Goal: Task Accomplishment & Management: Manage account settings

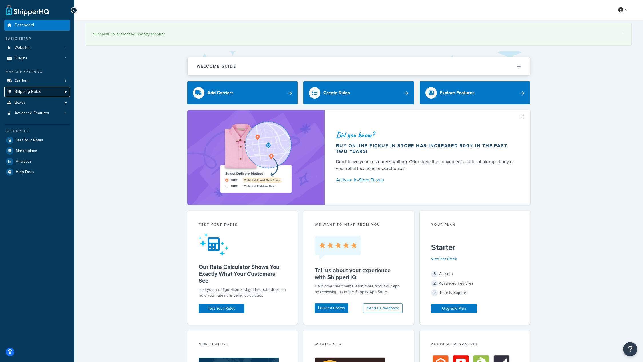
click at [26, 91] on span "Shipping Rules" at bounding box center [28, 92] width 27 height 5
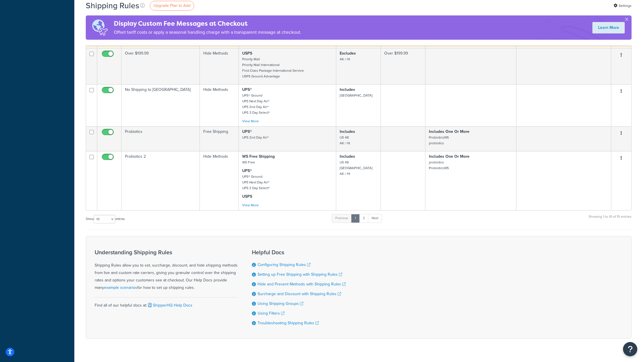
scroll to position [240, 0]
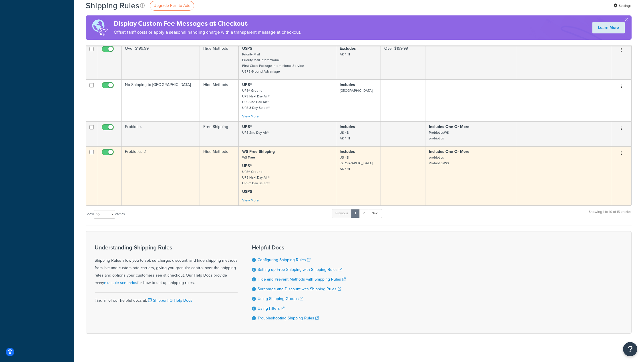
click at [622, 151] on icon "button" at bounding box center [621, 153] width 1 height 4
click at [602, 158] on link "Edit" at bounding box center [602, 164] width 45 height 12
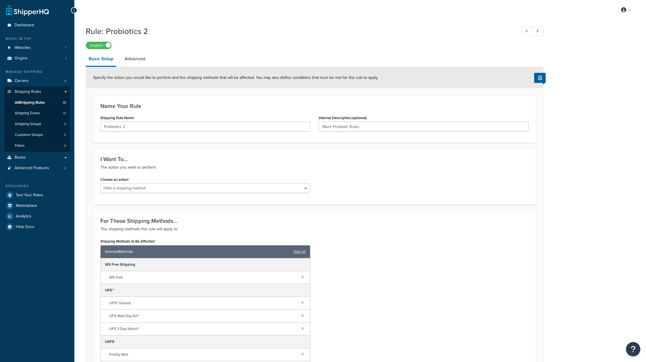
select select "HIDE"
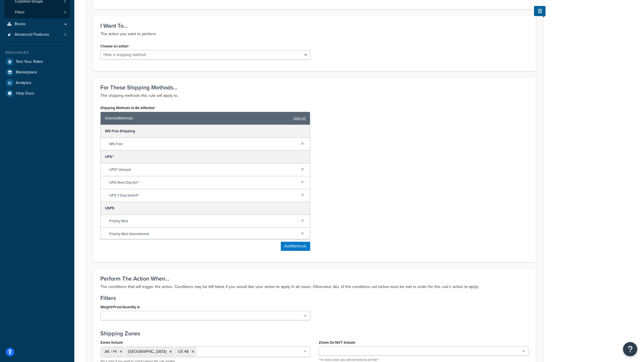
scroll to position [135, 0]
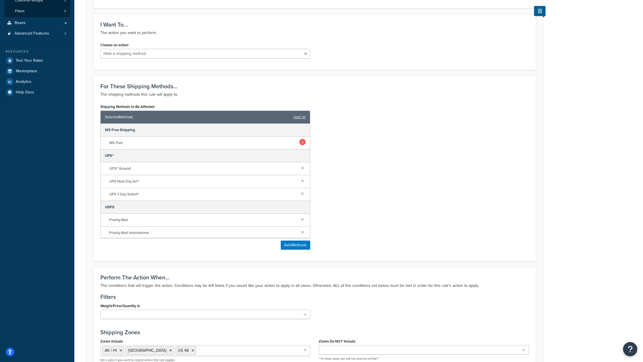
click at [299, 142] on link at bounding box center [302, 142] width 6 height 6
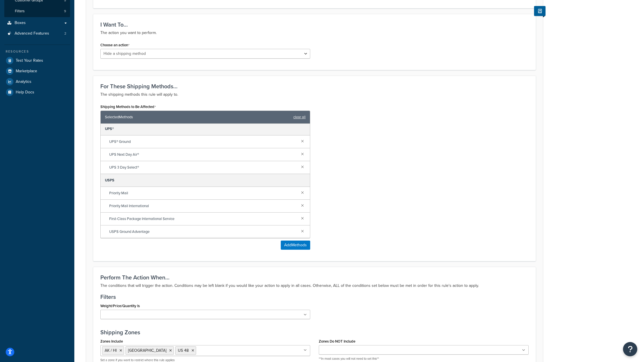
scroll to position [312, 0]
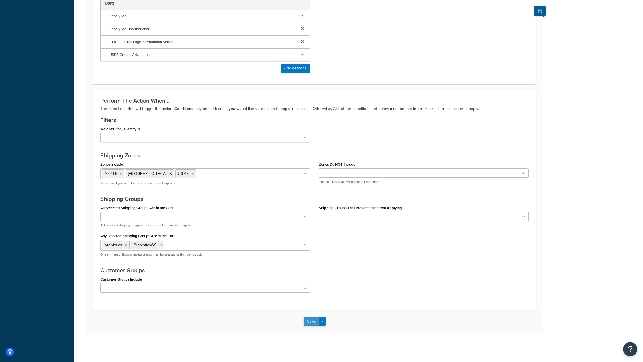
click at [313, 322] on button "Save" at bounding box center [311, 321] width 15 height 9
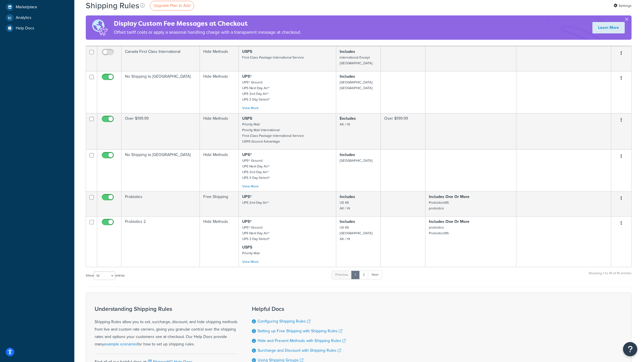
scroll to position [260, 0]
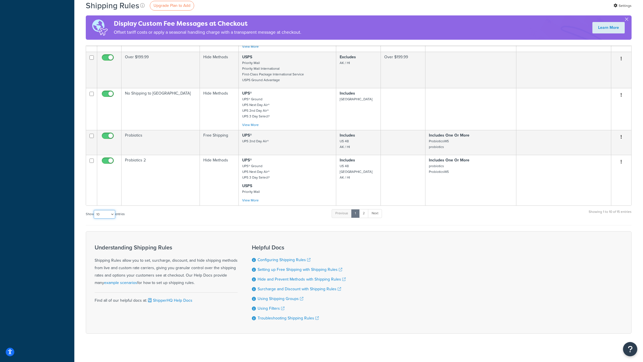
click at [102, 210] on select "10 15 25 50 100 1000" at bounding box center [104, 214] width 21 height 9
select select "25"
click at [94, 210] on select "10 15 25 50 100 1000" at bounding box center [104, 214] width 21 height 9
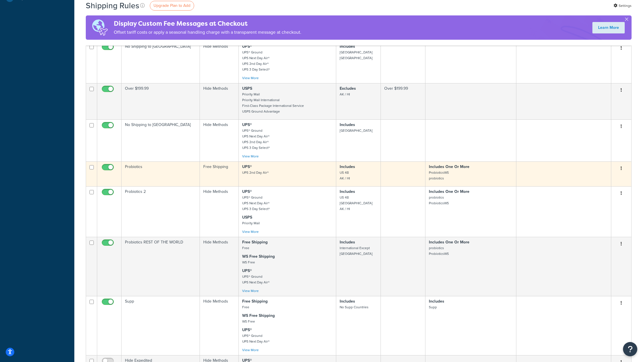
scroll to position [229, 0]
click at [621, 166] on icon "button" at bounding box center [621, 168] width 1 height 4
click at [605, 173] on link "Edit" at bounding box center [602, 179] width 45 height 12
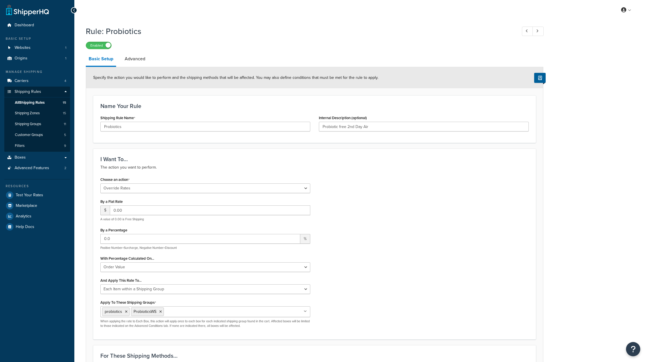
select select "OVERRIDE"
select select "ITEM"
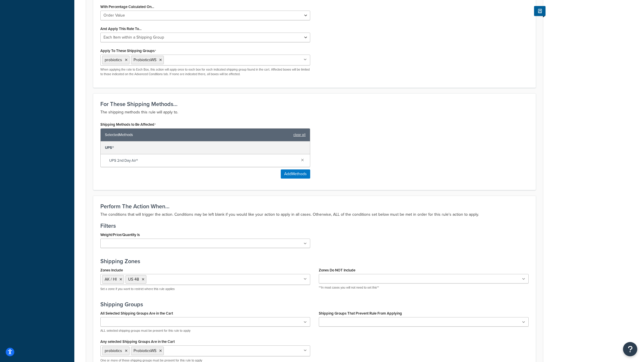
scroll to position [357, 0]
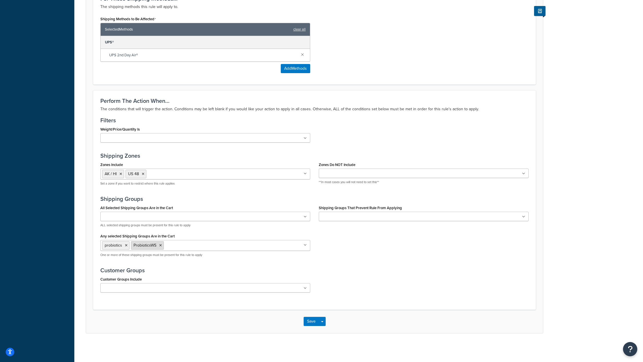
click at [161, 247] on icon at bounding box center [160, 245] width 3 height 3
click at [309, 320] on button "Save" at bounding box center [311, 321] width 15 height 9
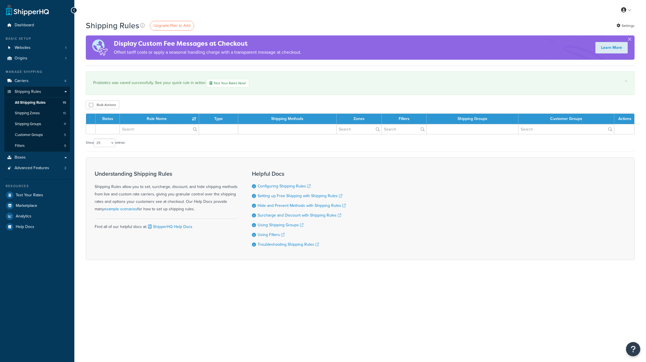
select select "25"
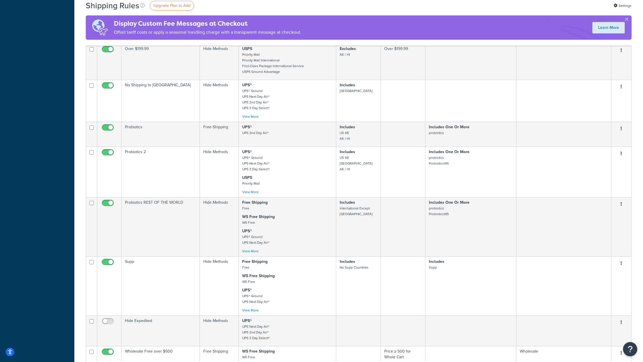
scroll to position [268, 0]
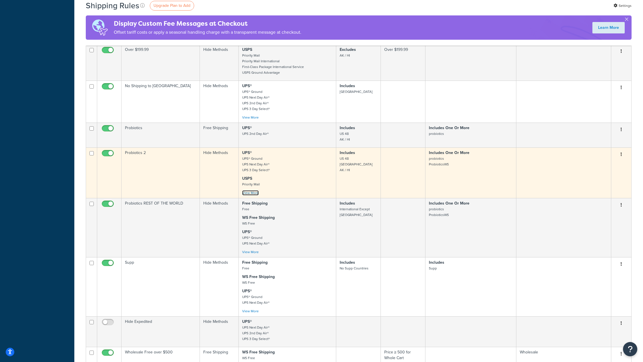
click at [252, 190] on link "View More" at bounding box center [250, 192] width 17 height 5
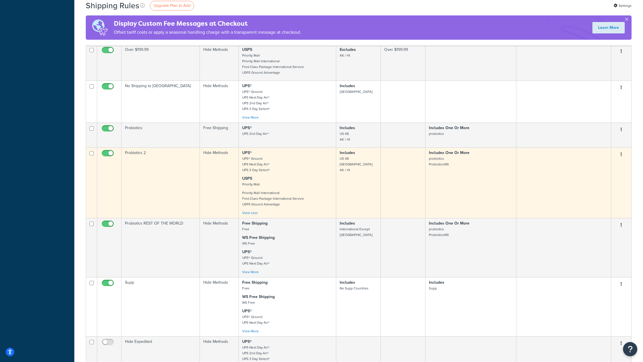
click at [623, 150] on button "button" at bounding box center [621, 154] width 8 height 9
click at [609, 160] on link "Edit" at bounding box center [602, 166] width 45 height 12
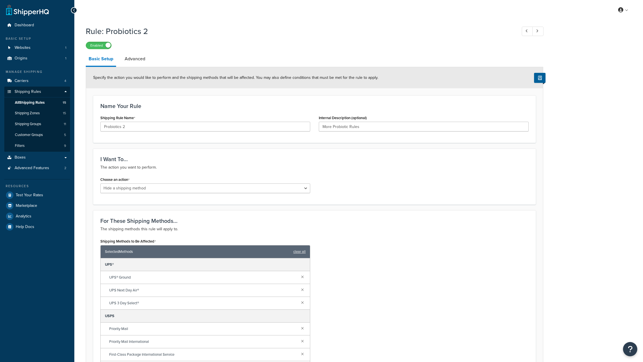
select select "HIDE"
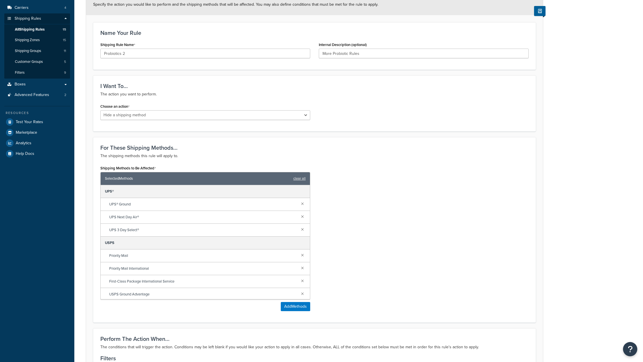
scroll to position [312, 0]
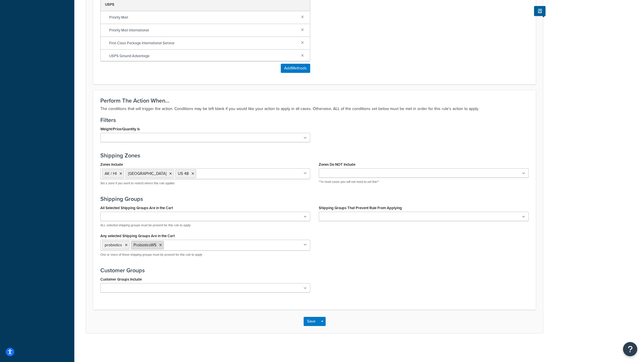
click at [162, 245] on icon at bounding box center [160, 245] width 3 height 3
click at [308, 322] on button "Save" at bounding box center [311, 321] width 15 height 9
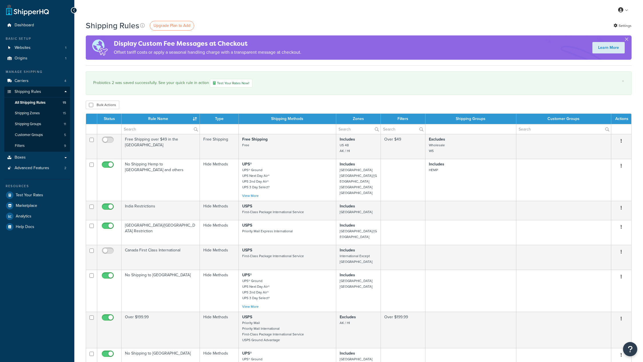
select select "25"
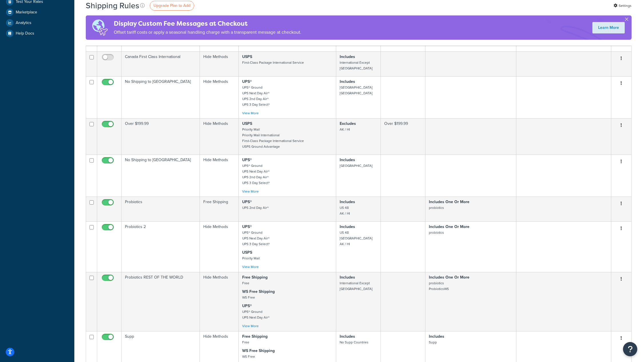
scroll to position [247, 0]
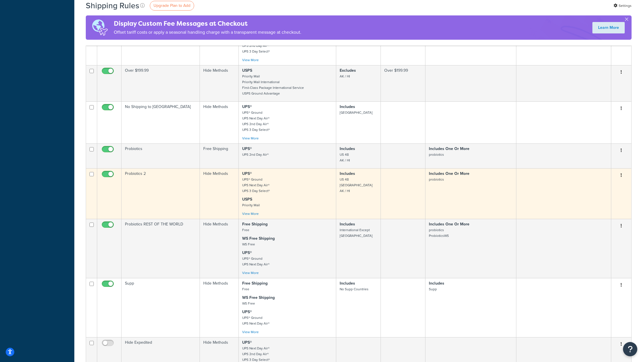
click at [620, 171] on button "button" at bounding box center [621, 175] width 8 height 9
click at [600, 180] on link "Edit" at bounding box center [602, 186] width 45 height 12
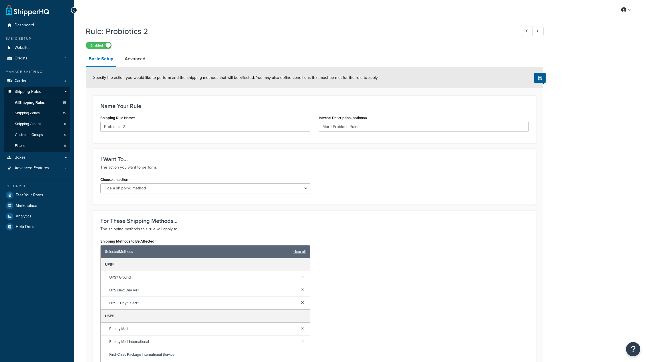
select select "HIDE"
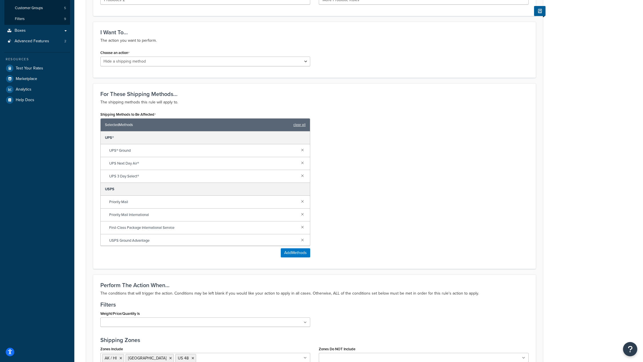
scroll to position [127, 0]
click at [299, 202] on link at bounding box center [302, 201] width 6 height 6
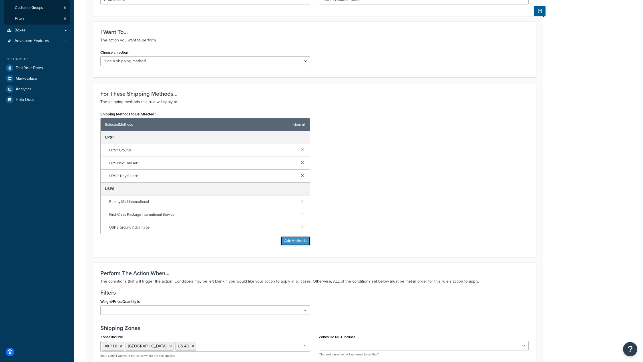
click at [293, 241] on button "Add Methods" at bounding box center [295, 241] width 29 height 9
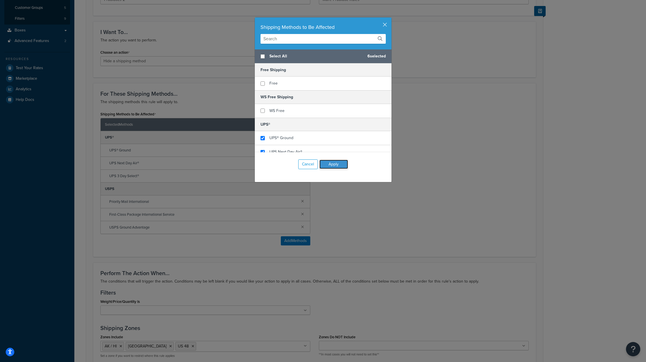
click at [333, 165] on button "Apply" at bounding box center [333, 164] width 29 height 9
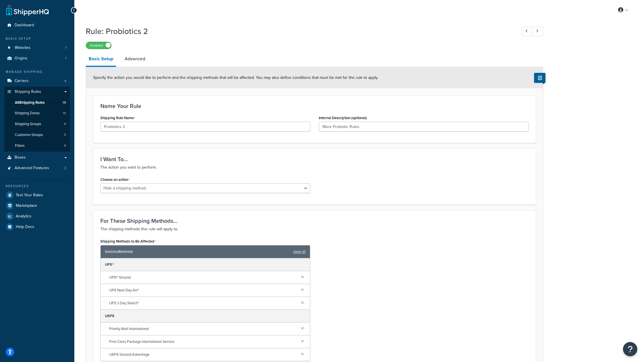
scroll to position [300, 0]
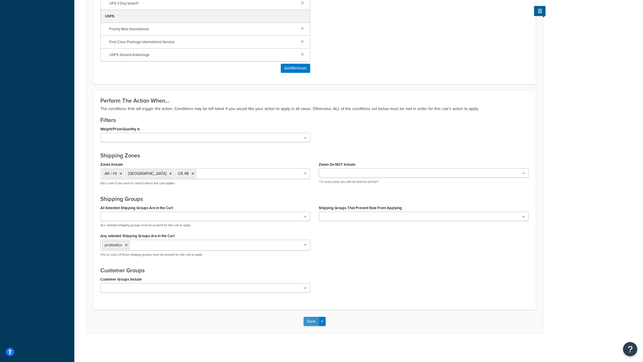
click at [311, 319] on button "Save" at bounding box center [311, 321] width 15 height 9
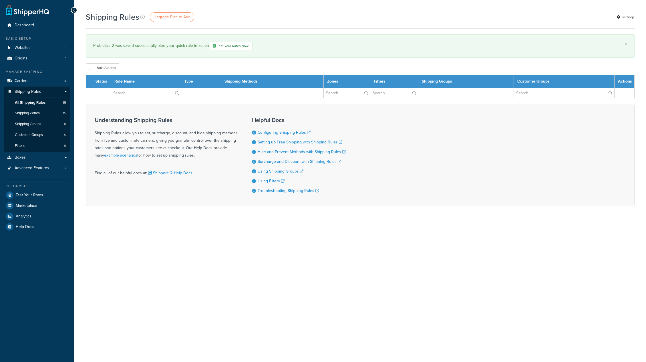
select select "25"
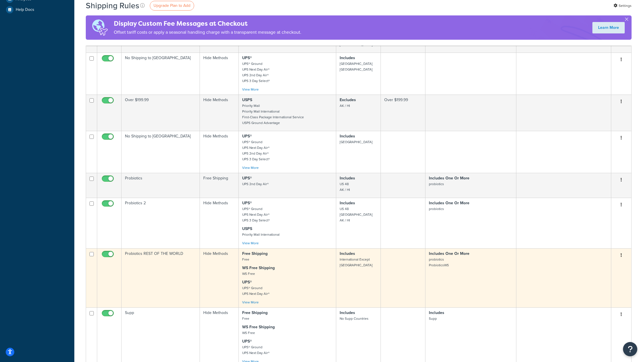
scroll to position [218, 0]
click at [249, 299] on link "View More" at bounding box center [250, 301] width 17 height 5
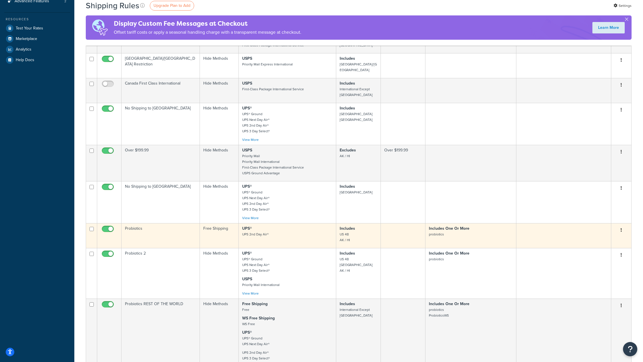
scroll to position [0, 0]
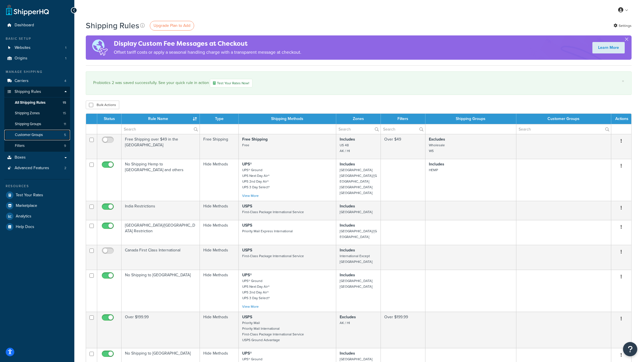
click at [36, 133] on span "Customer Groups" at bounding box center [29, 135] width 28 height 5
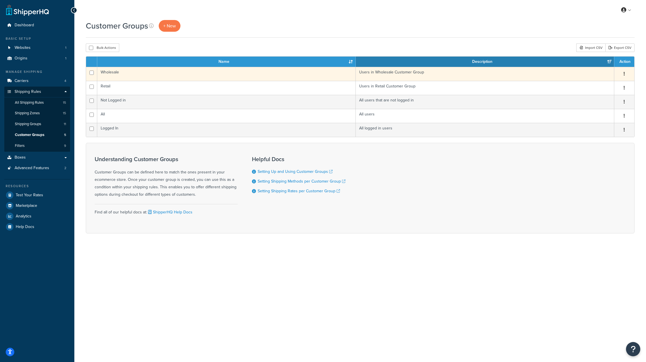
click at [623, 74] on button "button" at bounding box center [624, 73] width 8 height 9
click at [604, 90] on link "Edit" at bounding box center [601, 86] width 45 height 12
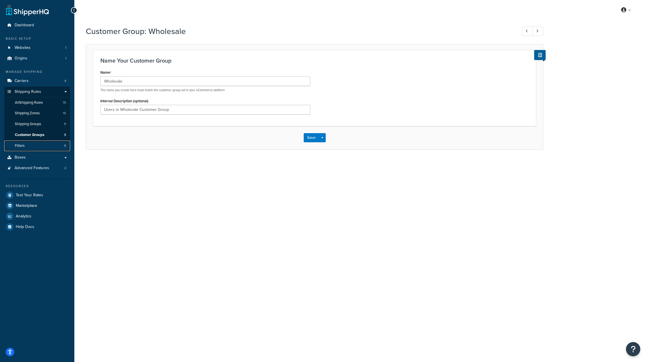
click at [27, 147] on link "Filters 9" at bounding box center [37, 146] width 66 height 11
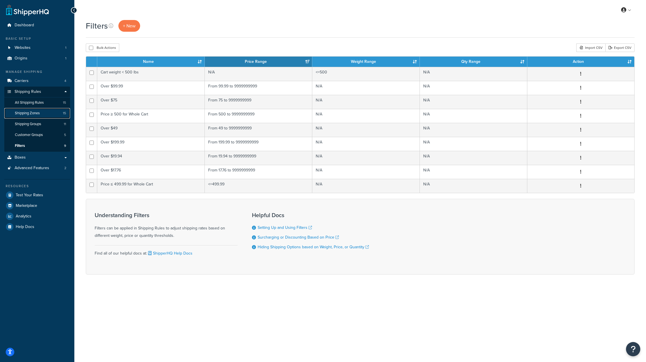
click at [27, 112] on span "Shipping Zones" at bounding box center [27, 113] width 25 height 5
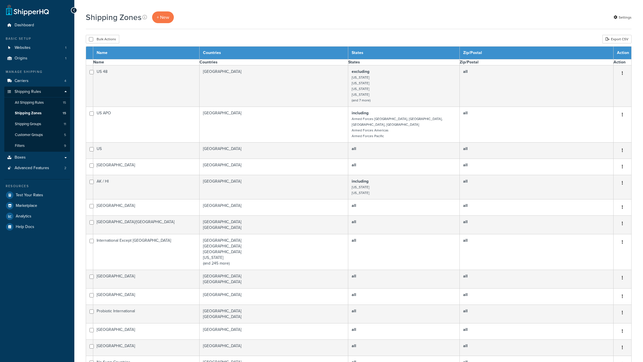
select select "15"
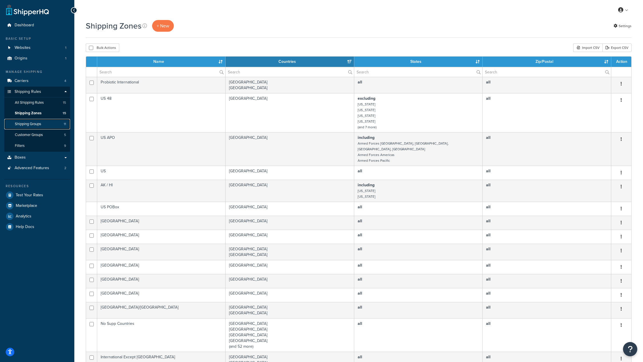
click at [33, 125] on span "Shipping Groups" at bounding box center [28, 124] width 26 height 5
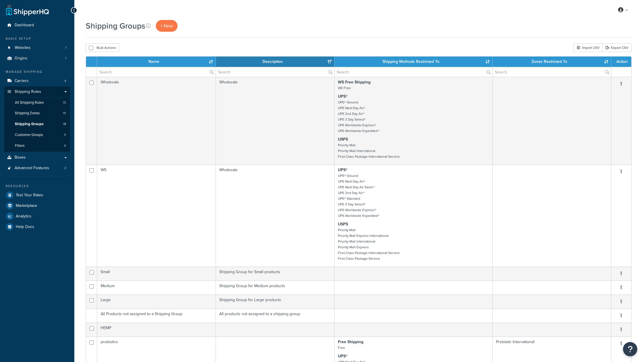
select select "15"
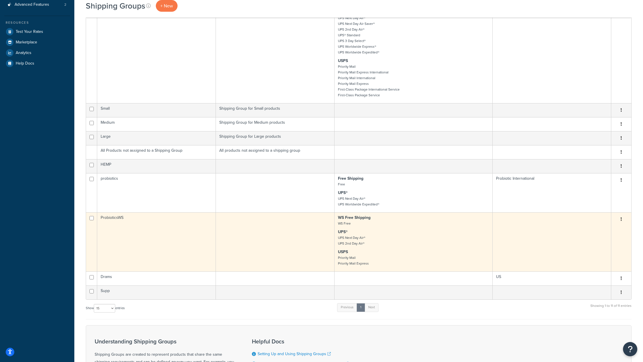
scroll to position [163, 0]
click at [621, 218] on icon "button" at bounding box center [621, 220] width 1 height 4
click at [584, 233] on link "Edit" at bounding box center [598, 232] width 45 height 12
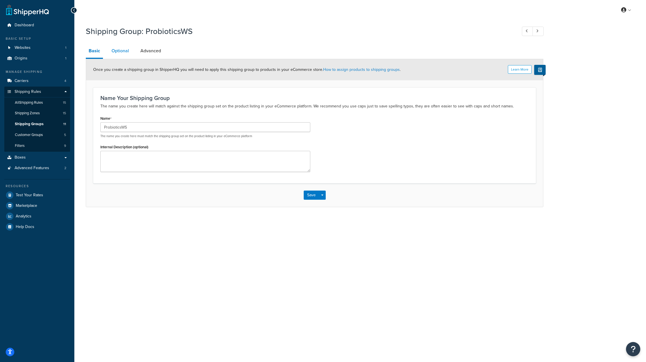
click at [122, 51] on link "Optional" at bounding box center [120, 51] width 23 height 14
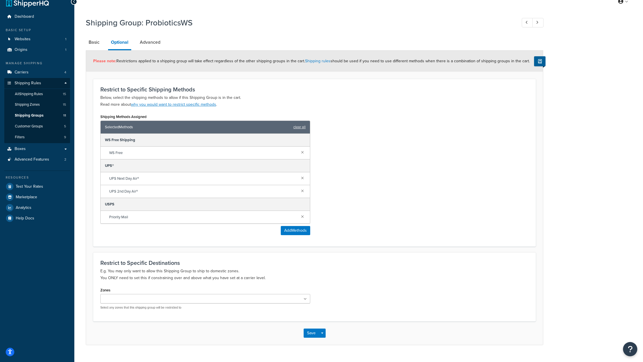
scroll to position [20, 0]
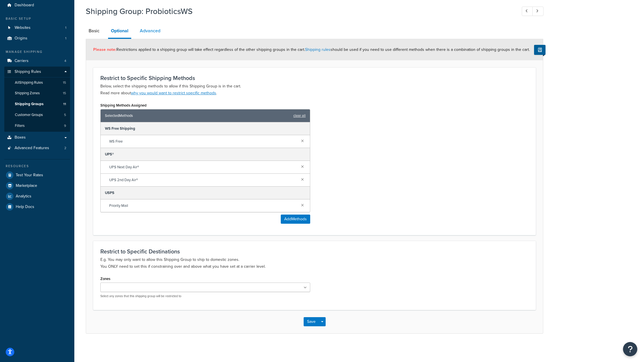
click at [147, 32] on link "Advanced" at bounding box center [150, 31] width 26 height 14
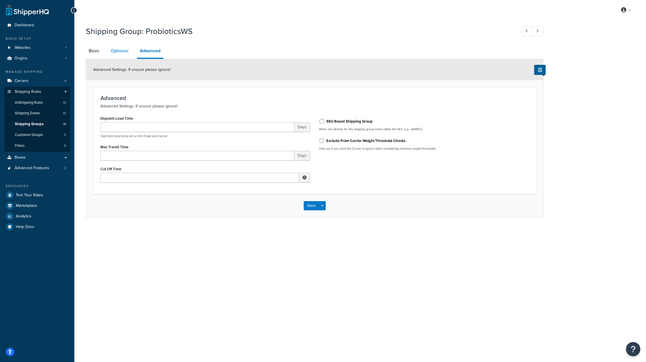
click at [120, 52] on link "Optional" at bounding box center [119, 51] width 23 height 14
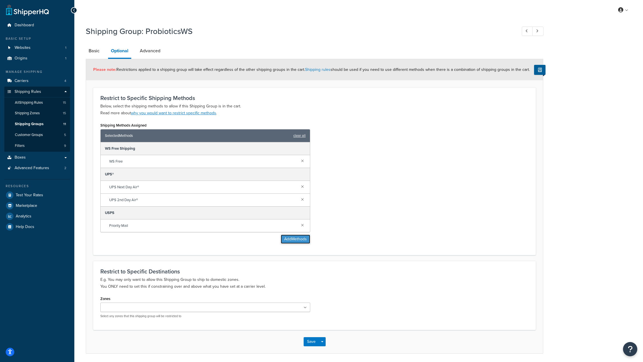
click at [291, 241] on button "Add Methods" at bounding box center [295, 239] width 29 height 9
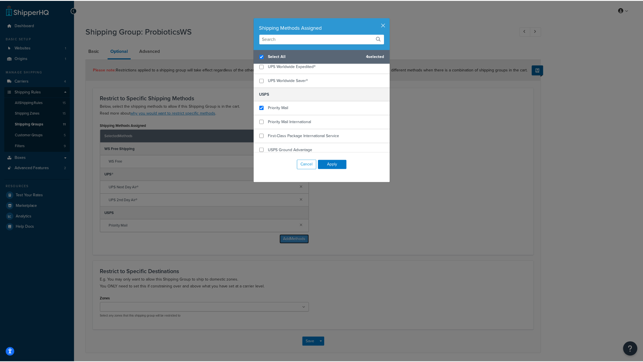
scroll to position [146, 0]
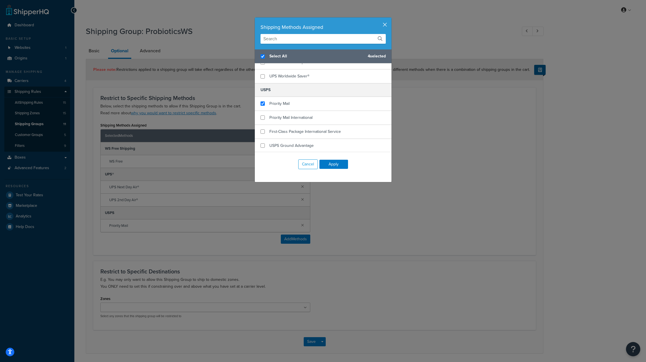
click at [390, 19] on button "button" at bounding box center [390, 17] width 1 height 1
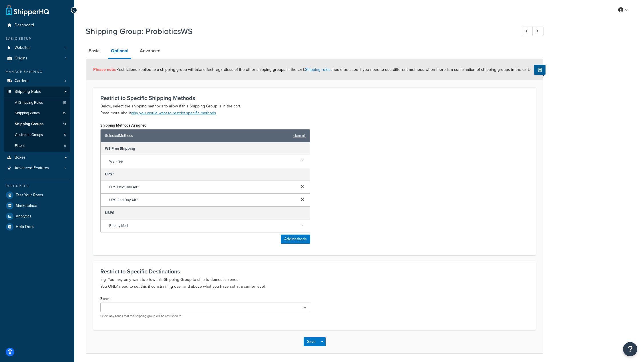
scroll to position [20, 0]
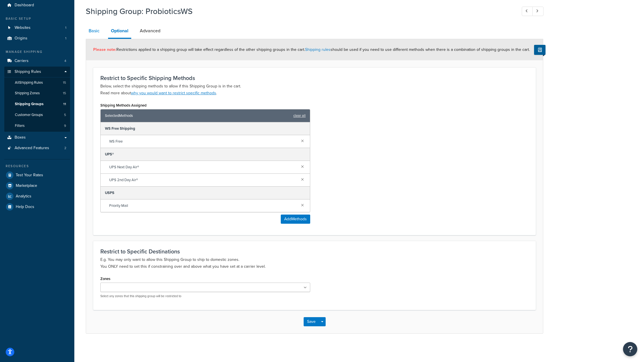
click at [96, 30] on link "Basic" at bounding box center [94, 31] width 17 height 14
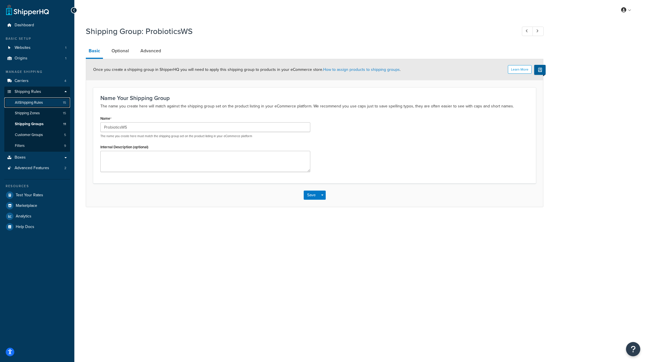
click at [33, 98] on link "All Shipping Rules 15" at bounding box center [37, 103] width 66 height 11
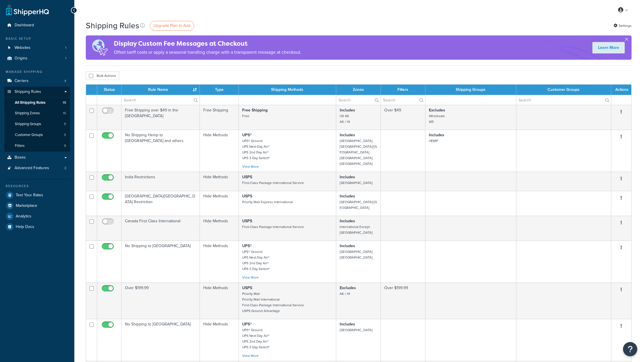
select select "25"
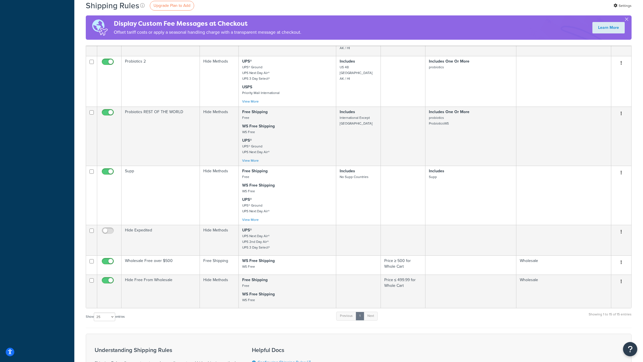
scroll to position [433, 0]
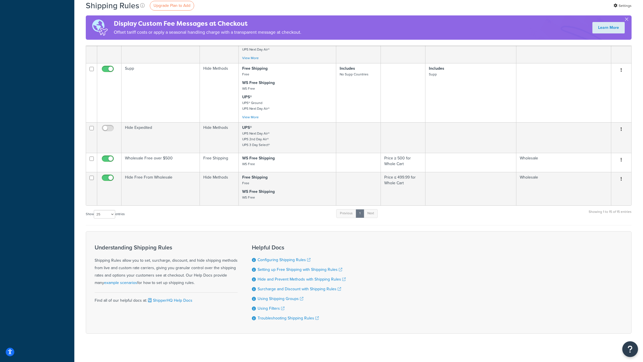
click at [632, 351] on icon "Open Resource Center" at bounding box center [630, 349] width 5 height 8
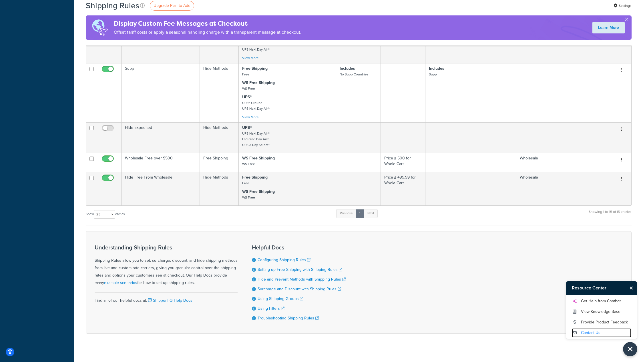
click at [591, 334] on link "Contact Us" at bounding box center [601, 333] width 59 height 9
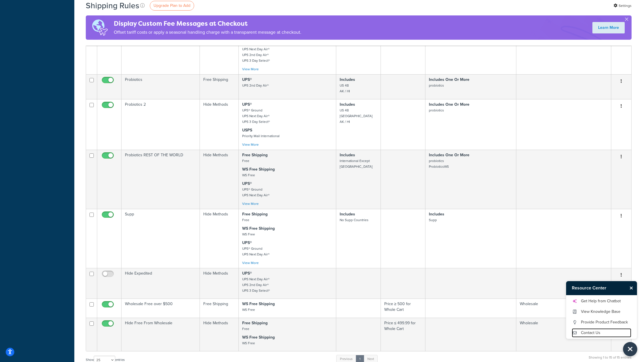
scroll to position [287, 0]
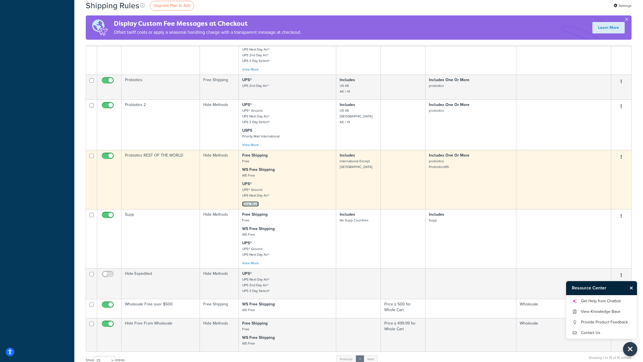
click at [252, 202] on link "View More" at bounding box center [250, 204] width 17 height 5
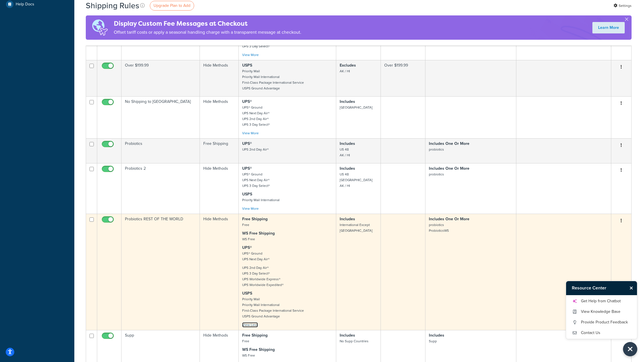
scroll to position [223, 0]
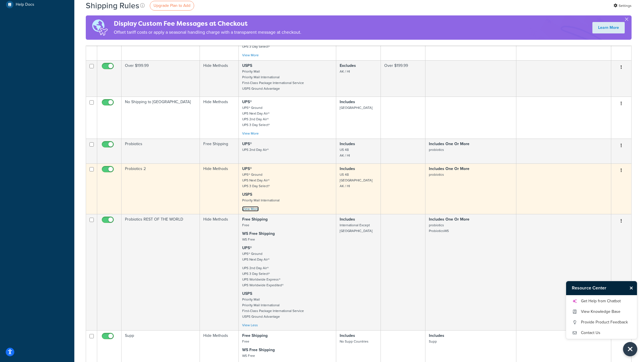
click at [251, 206] on link "View More" at bounding box center [250, 208] width 17 height 5
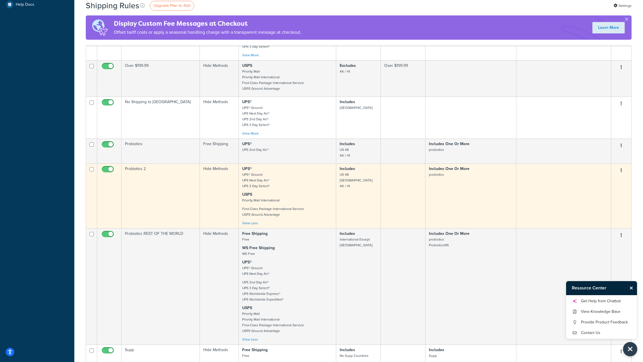
click at [623, 166] on button "button" at bounding box center [621, 170] width 8 height 9
click at [604, 176] on link "Edit" at bounding box center [602, 182] width 45 height 12
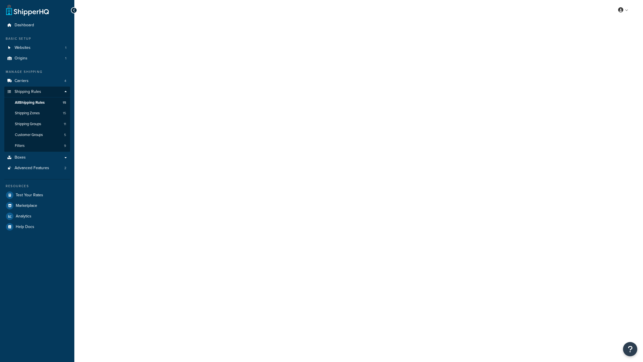
select select "HIDE"
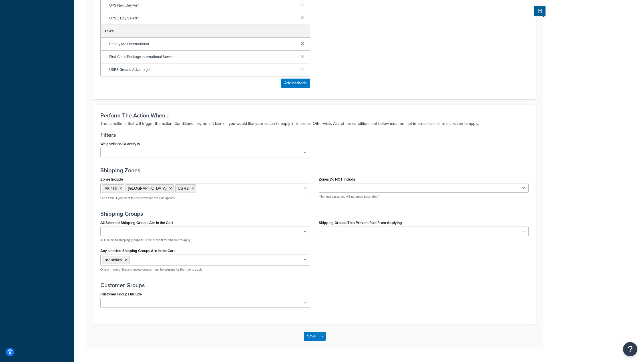
scroll to position [300, 0]
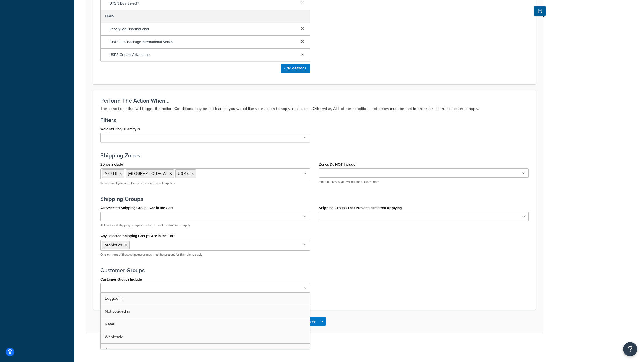
click at [204, 289] on ul at bounding box center [205, 287] width 210 height 9
click at [457, 295] on div "Customer Groups Include Retail Logged In Not Logged in Wholesale All Add New" at bounding box center [314, 286] width 437 height 23
click at [311, 325] on button "Save" at bounding box center [311, 323] width 15 height 9
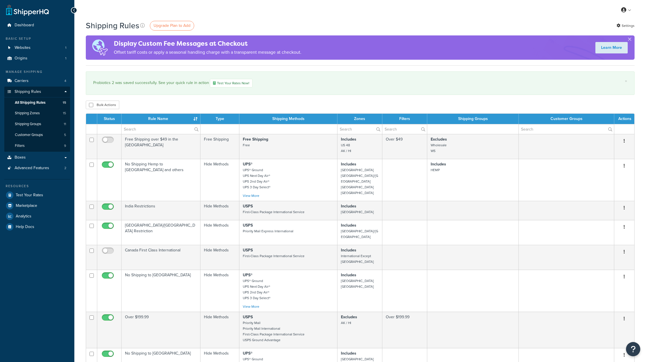
select select "25"
click at [169, 24] on span "Upgrade Plan to Add" at bounding box center [172, 26] width 37 height 6
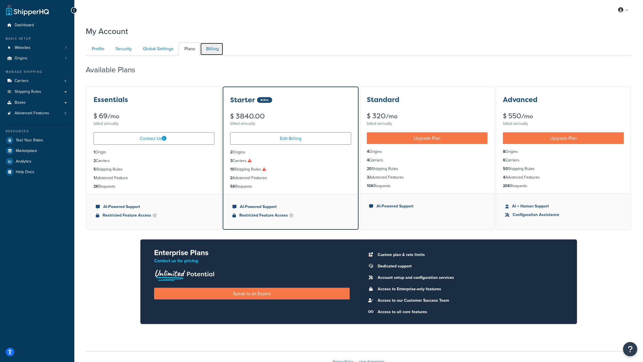
click at [212, 49] on link "Billing" at bounding box center [211, 49] width 23 height 13
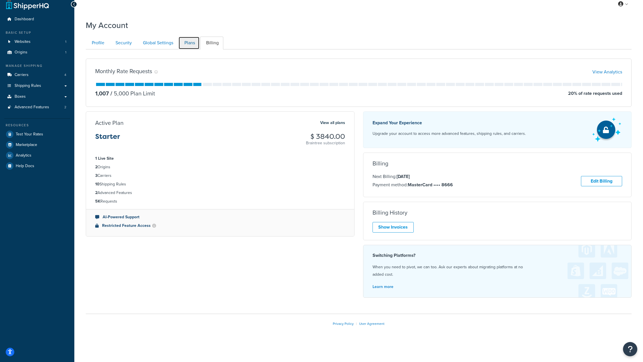
click at [192, 44] on link "Plans" at bounding box center [188, 43] width 21 height 13
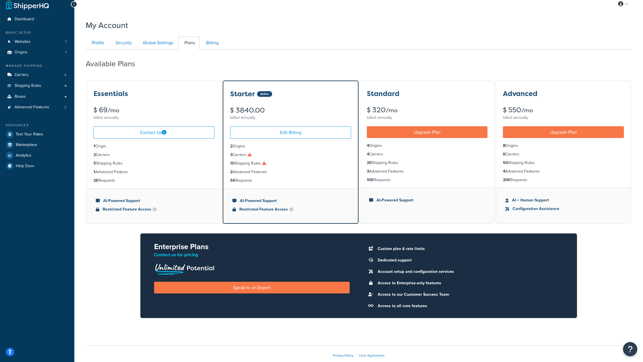
scroll to position [38, 0]
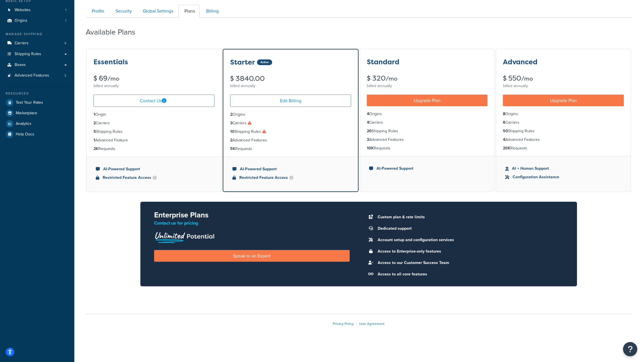
click at [103, 304] on div "My Account Contact Us Send Us A Message Contact Information Name * Email * Comp…" at bounding box center [358, 166] width 569 height 363
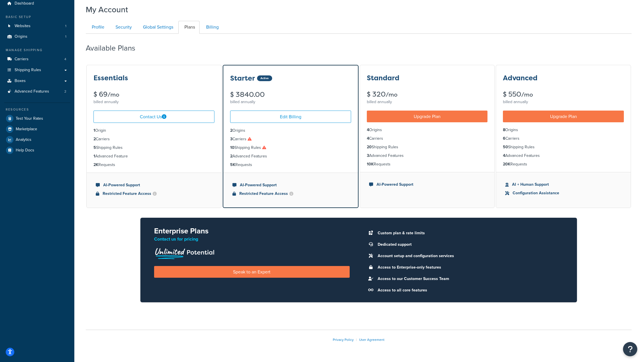
scroll to position [0, 0]
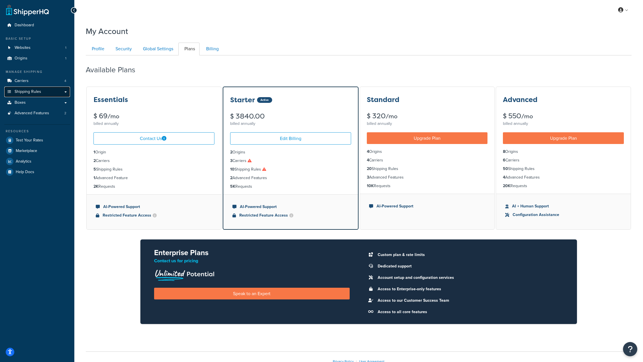
click at [41, 91] on link "Shipping Rules" at bounding box center [37, 92] width 66 height 11
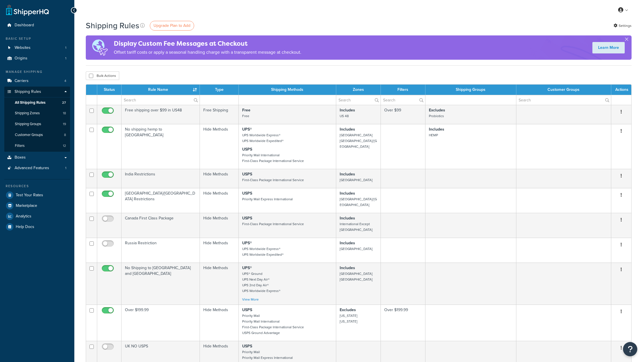
select select "25"
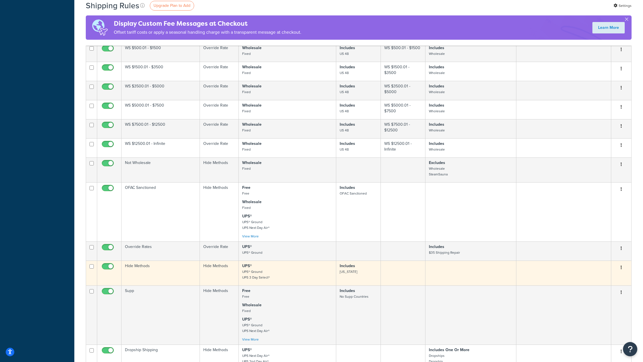
click at [282, 270] on p "UPS® UPS® Ground UPS 3 Day Select®" at bounding box center [287, 271] width 90 height 17
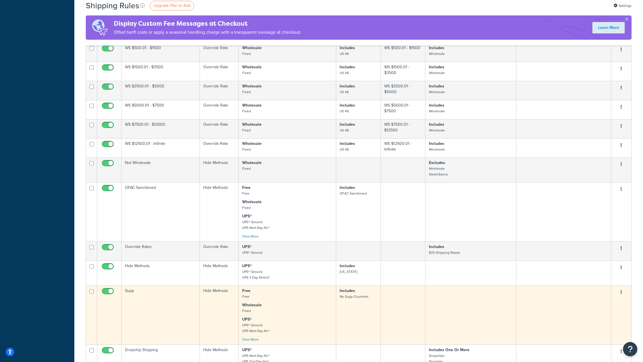
scroll to position [538, 0]
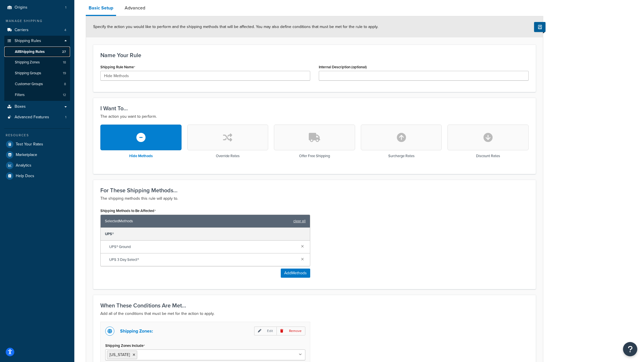
click at [31, 51] on span "All Shipping Rules" at bounding box center [30, 51] width 30 height 5
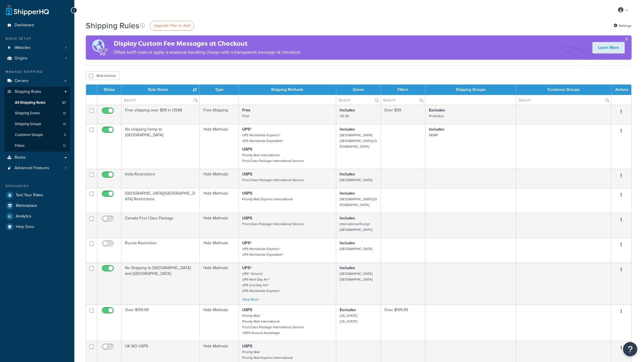
select select "25"
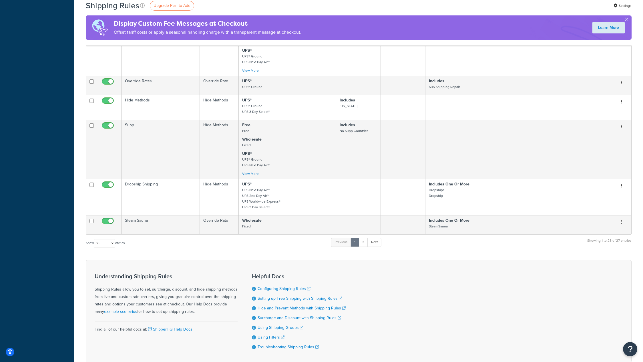
scroll to position [588, 0]
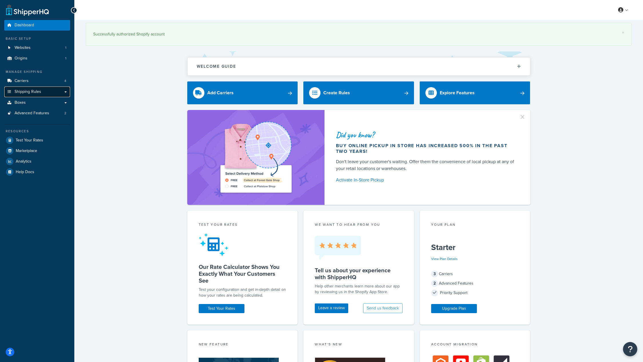
click at [42, 90] on link "Shipping Rules" at bounding box center [37, 92] width 66 height 11
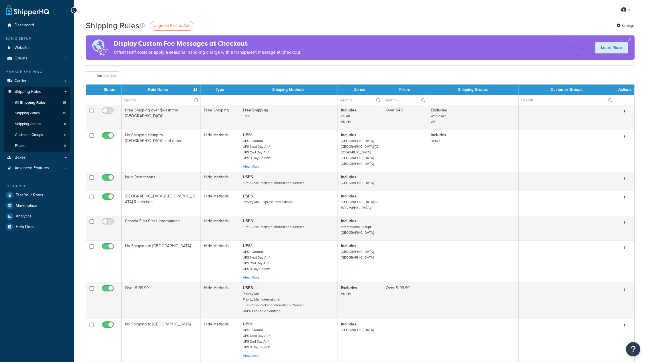
select select "25"
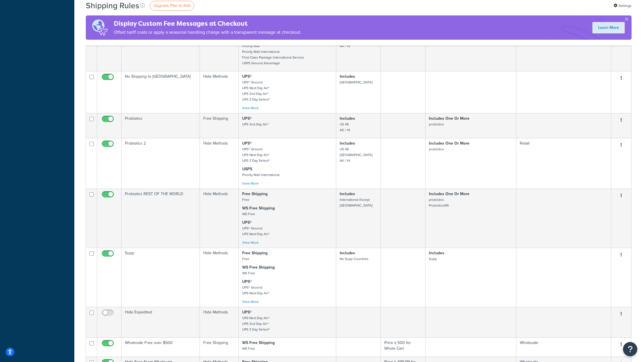
scroll to position [249, 0]
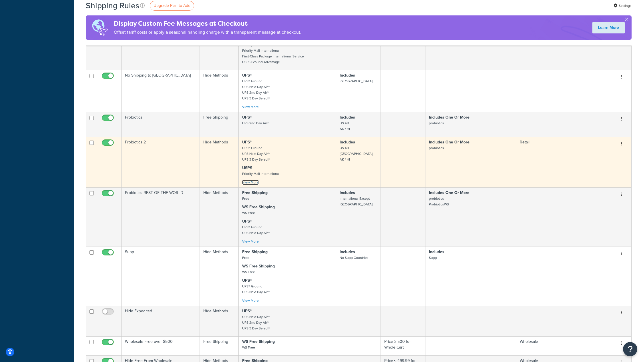
click at [254, 180] on link "View More" at bounding box center [250, 182] width 17 height 5
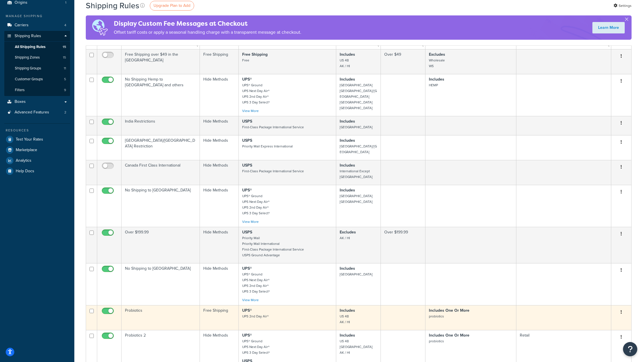
scroll to position [0, 0]
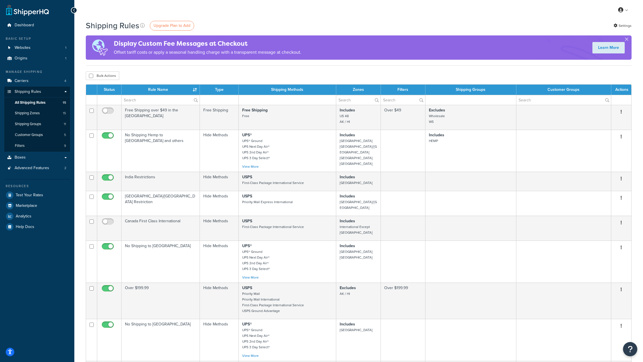
click at [247, 7] on div "My Profile Billing Global Settings Contact Us Logout" at bounding box center [358, 10] width 569 height 20
